Goal: Book appointment/travel/reservation

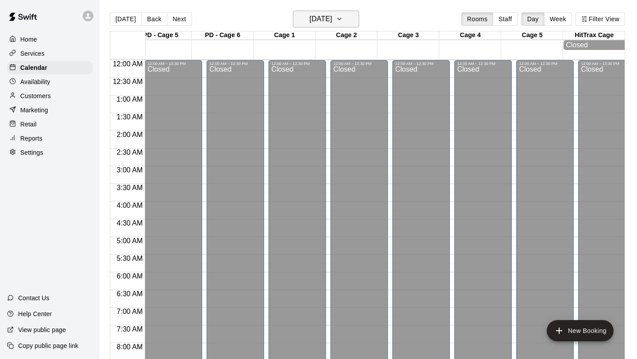
scroll to position [512, 264]
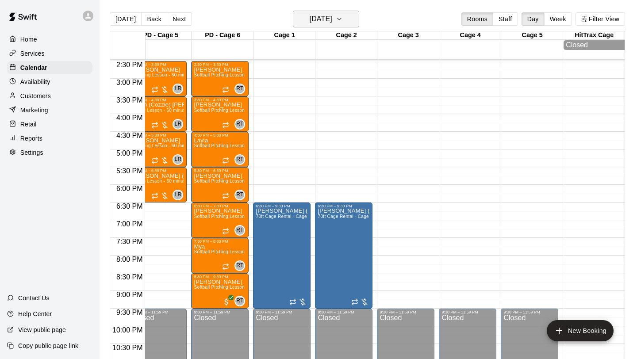
click at [325, 24] on h6 "[DATE]" at bounding box center [321, 19] width 23 height 12
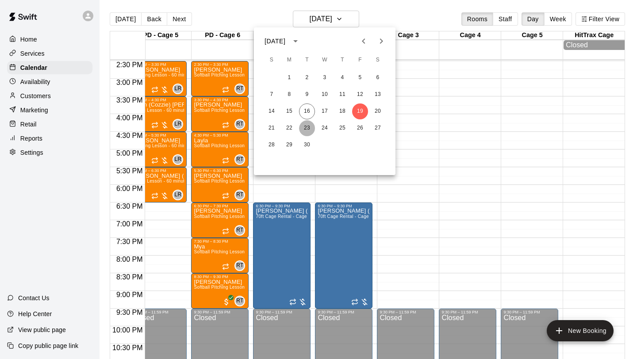
click at [308, 128] on button "23" at bounding box center [307, 128] width 16 height 16
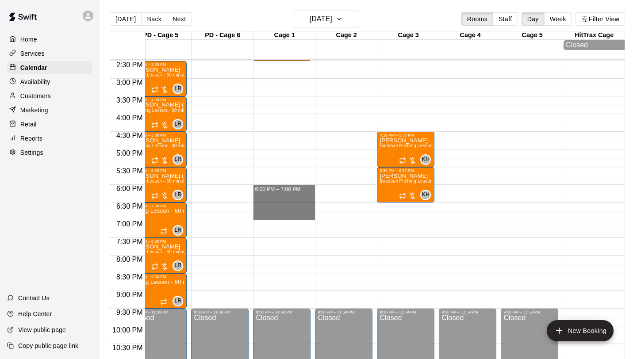
drag, startPoint x: 291, startPoint y: 186, endPoint x: 291, endPoint y: 219, distance: 33.6
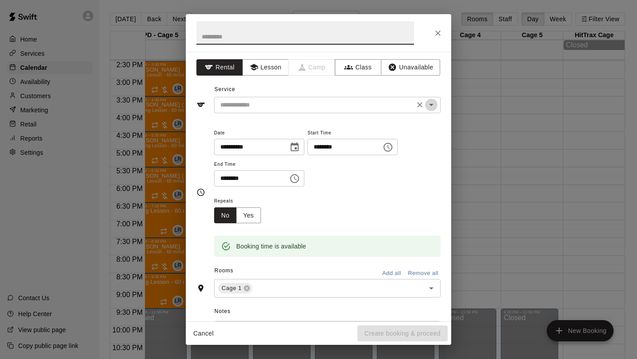
click at [434, 104] on icon "Open" at bounding box center [431, 105] width 11 height 11
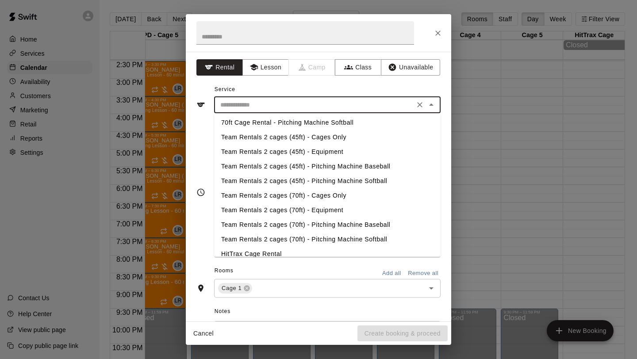
scroll to position [111, 0]
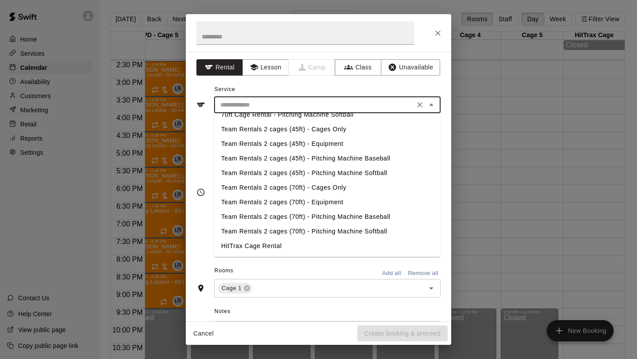
click at [334, 206] on li "Team Rentals 2 cages (70ft) - Equipment" at bounding box center [327, 202] width 227 height 15
type input "**********"
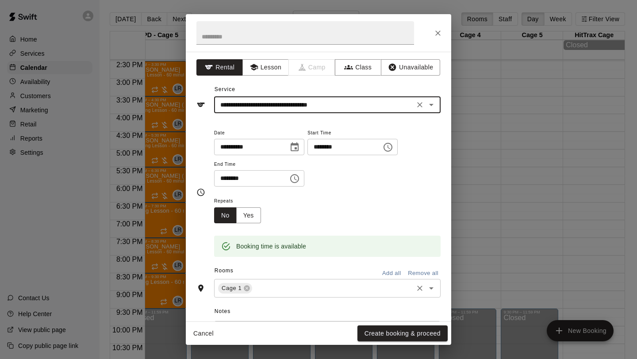
click at [320, 290] on input "text" at bounding box center [332, 288] width 158 height 11
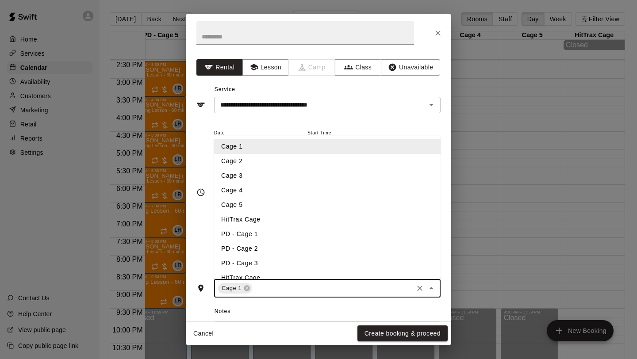
click at [292, 166] on li "Cage 2" at bounding box center [327, 161] width 227 height 15
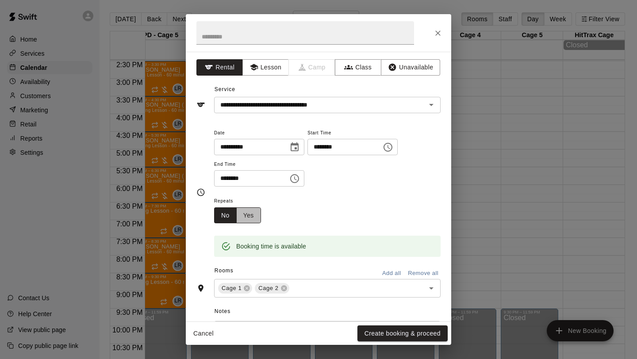
click at [260, 218] on button "Yes" at bounding box center [248, 215] width 25 height 16
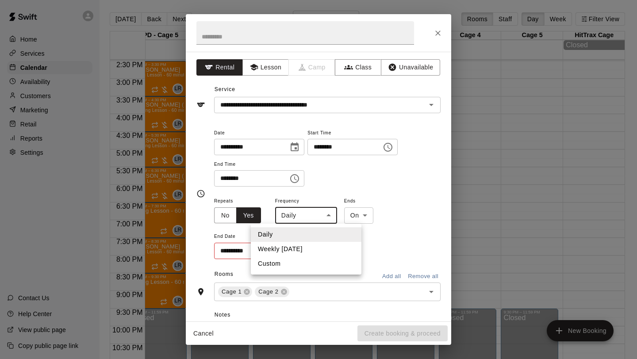
click at [332, 215] on body "Home Services Calendar Availability Customers Marketing Retail Reports Settings…" at bounding box center [318, 186] width 637 height 373
click at [309, 249] on li "Weekly [DATE]" at bounding box center [306, 249] width 111 height 15
type input "******"
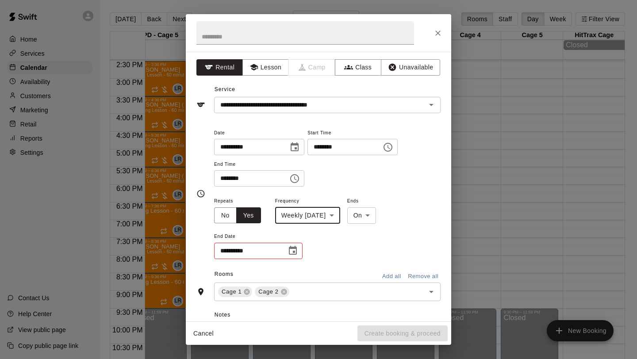
click at [297, 249] on icon "Choose date" at bounding box center [293, 251] width 11 height 11
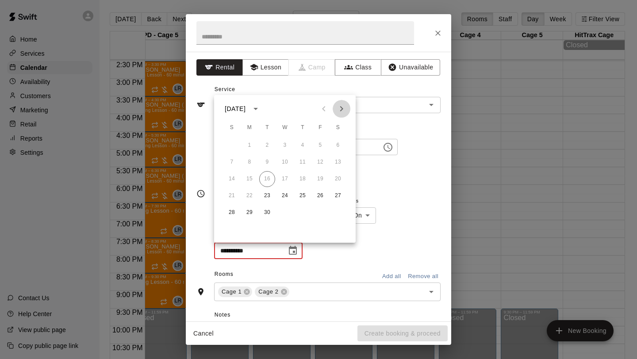
click at [341, 112] on icon "Next month" at bounding box center [341, 109] width 11 height 11
click at [324, 111] on icon "Previous month" at bounding box center [324, 109] width 11 height 11
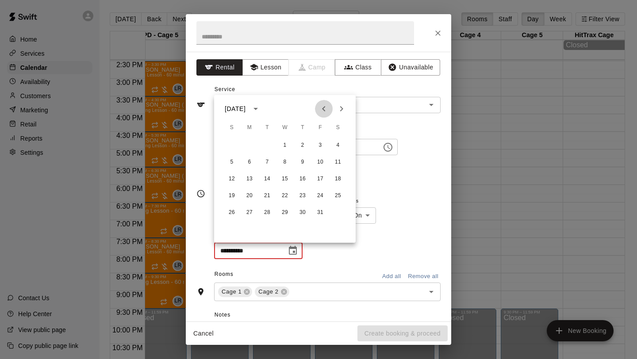
click at [324, 111] on icon "Previous month" at bounding box center [324, 109] width 11 height 11
click at [343, 110] on icon "Next month" at bounding box center [341, 109] width 11 height 11
click at [345, 114] on icon "Next month" at bounding box center [341, 109] width 11 height 11
click at [340, 116] on button "Next month" at bounding box center [342, 109] width 18 height 18
click at [338, 115] on button "Next month" at bounding box center [342, 109] width 18 height 18
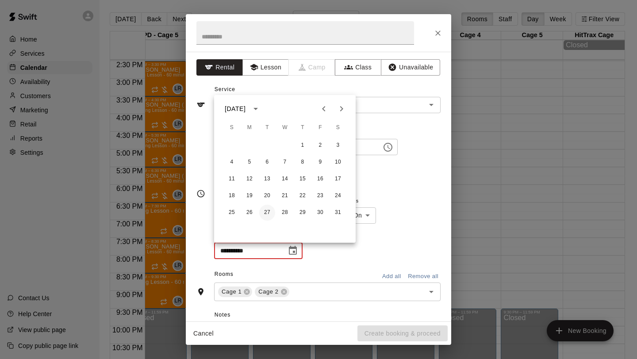
click at [266, 211] on button "27" at bounding box center [267, 213] width 16 height 16
type input "**********"
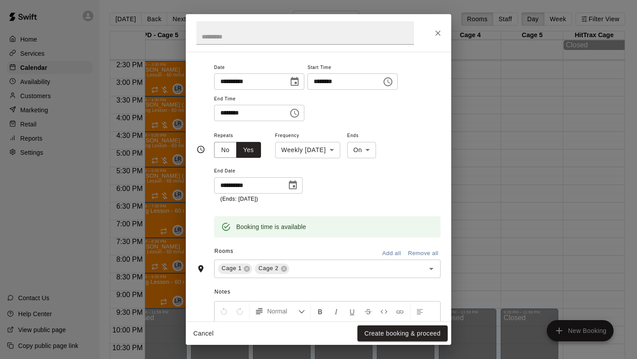
scroll to position [0, 0]
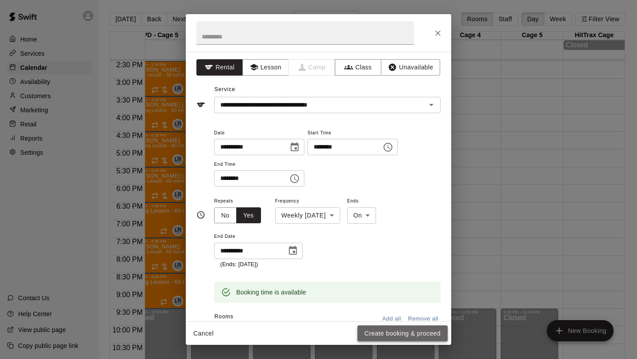
click at [388, 333] on button "Create booking & proceed" at bounding box center [402, 334] width 90 height 16
